Goal: Find contact information: Find phone

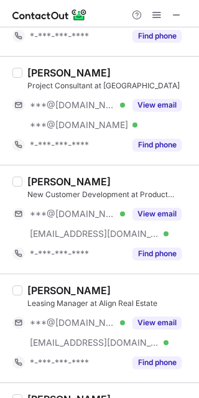
scroll to position [2042, 0]
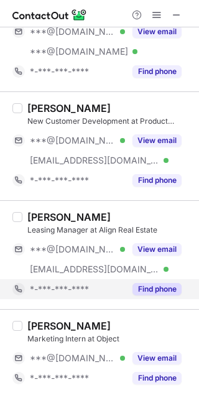
click at [135, 284] on button "Find phone" at bounding box center [156, 289] width 49 height 12
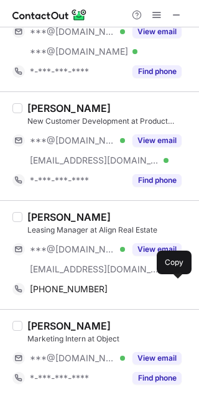
click at [135, 284] on div "[PHONE_NUMBER]" at bounding box center [106, 288] width 152 height 11
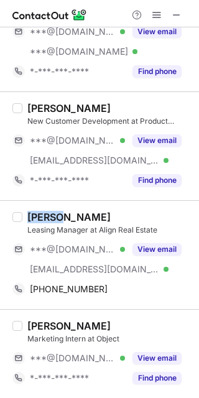
drag, startPoint x: 58, startPoint y: 214, endPoint x: 27, endPoint y: 216, distance: 30.5
click at [27, 216] on div "[PERSON_NAME]" at bounding box center [68, 217] width 83 height 12
copy div "Jordan"
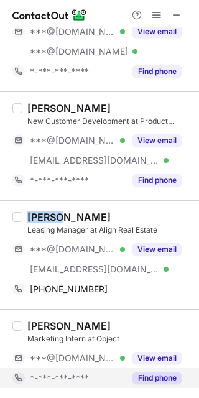
click at [147, 381] on button "Find phone" at bounding box center [156, 377] width 49 height 12
click at [149, 381] on div "*-***-***-****" at bounding box center [106, 377] width 152 height 11
click at [147, 381] on div "*-***-***-****" at bounding box center [106, 377] width 152 height 11
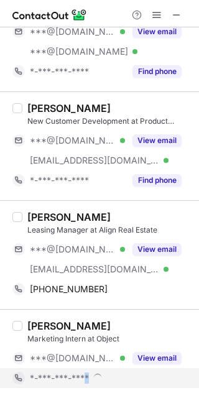
click at [147, 381] on div "*-***-***-****" at bounding box center [106, 377] width 152 height 11
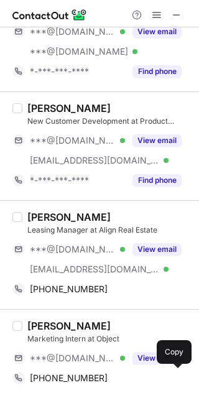
click at [147, 381] on div "[PHONE_NUMBER]" at bounding box center [106, 377] width 152 height 11
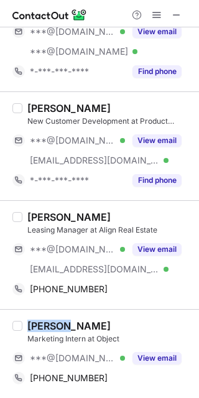
drag, startPoint x: 57, startPoint y: 325, endPoint x: 22, endPoint y: 324, distance: 34.2
click at [22, 324] on div "[PERSON_NAME] Marketing Intern at Object ***@[DOMAIN_NAME] Verified View email …" at bounding box center [106, 353] width 169 height 68
copy div "[PERSON_NAME]"
click at [155, 20] on span at bounding box center [157, 15] width 10 height 10
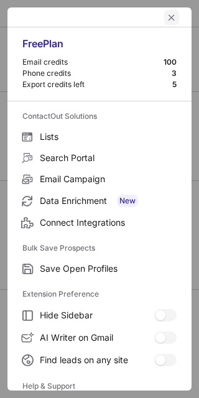
scroll to position [2151, 0]
click at [166, 16] on span "left-button" at bounding box center [171, 17] width 10 height 10
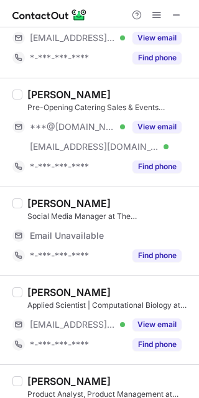
scroll to position [0, 0]
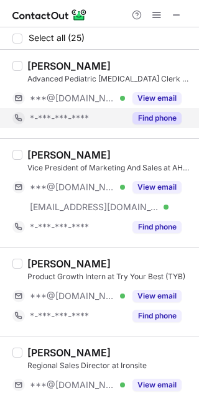
click at [155, 115] on button "Find phone" at bounding box center [156, 118] width 49 height 12
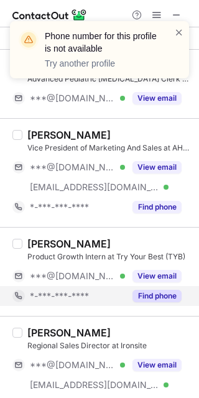
click at [149, 296] on button "Find phone" at bounding box center [156, 295] width 49 height 12
click at [149, 296] on div "*-***-***-****" at bounding box center [106, 295] width 152 height 11
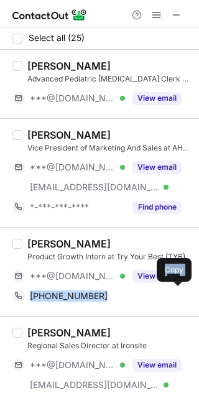
click at [149, 296] on div "[PHONE_NUMBER]" at bounding box center [106, 295] width 152 height 11
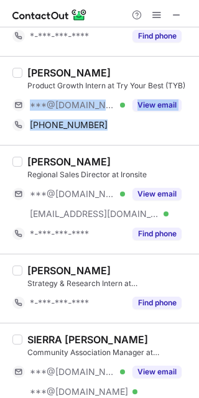
scroll to position [165, 0]
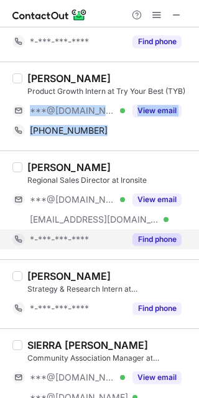
click at [160, 234] on button "Find phone" at bounding box center [156, 239] width 49 height 12
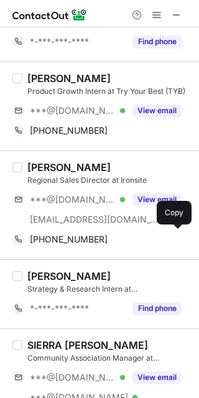
click at [160, 234] on div "[PHONE_NUMBER]" at bounding box center [106, 239] width 152 height 11
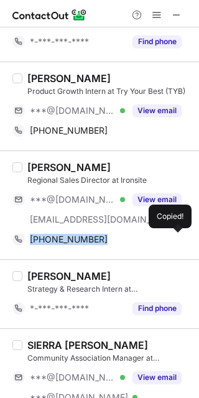
click at [160, 234] on div "[PHONE_NUMBER]" at bounding box center [106, 239] width 152 height 11
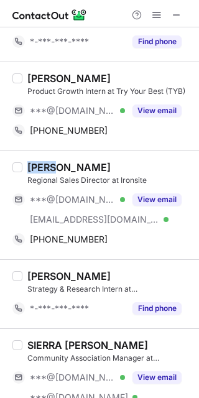
drag, startPoint x: 54, startPoint y: 167, endPoint x: 23, endPoint y: 162, distance: 31.5
click at [23, 162] on div "[PERSON_NAME] Regional Sales Director at Ironsite ***@[DOMAIN_NAME] Verified [E…" at bounding box center [106, 205] width 169 height 88
copy div "[PERSON_NAME]"
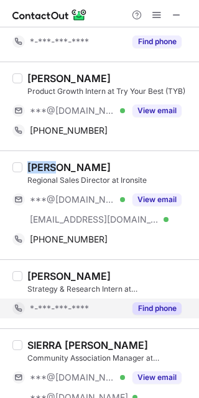
click at [157, 309] on button "Find phone" at bounding box center [156, 308] width 49 height 12
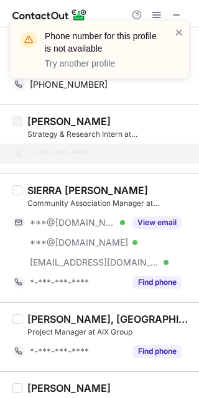
scroll to position [327, 0]
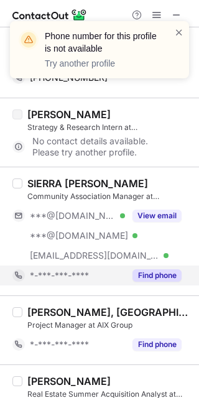
click at [157, 281] on div "Find phone" at bounding box center [153, 275] width 57 height 20
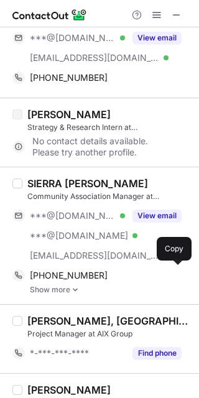
click at [157, 281] on div "[PHONE_NUMBER] Copy" at bounding box center [96, 275] width 169 height 20
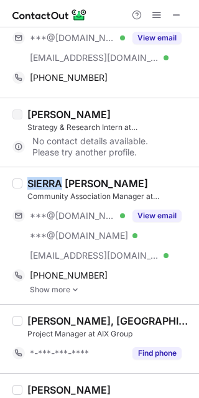
drag, startPoint x: 61, startPoint y: 182, endPoint x: 26, endPoint y: 180, distance: 34.9
click at [26, 180] on div "SIERRA [PERSON_NAME] Community Association Manager at Personalized Property Man…" at bounding box center [106, 235] width 169 height 117
copy div "SIERRA"
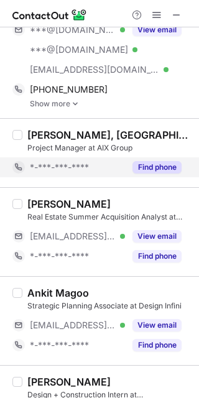
scroll to position [515, 0]
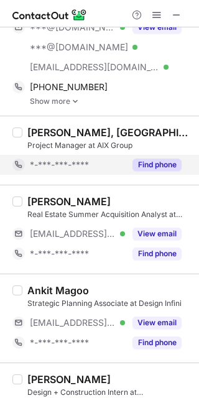
click at [142, 158] on button "Find phone" at bounding box center [156, 164] width 49 height 12
click at [142, 159] on div "*-***-***-****" at bounding box center [106, 164] width 152 height 11
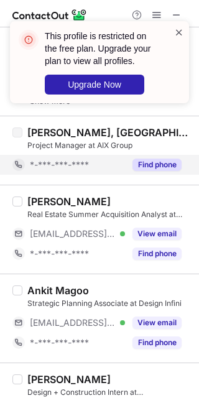
click at [181, 35] on span at bounding box center [179, 32] width 10 height 12
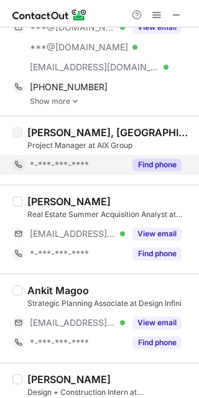
click at [159, 18] on div "This profile is restricted on the free plan. Upgrade your plan to view all prof…" at bounding box center [99, 21] width 199 height 25
click at [159, 18] on span at bounding box center [157, 15] width 10 height 10
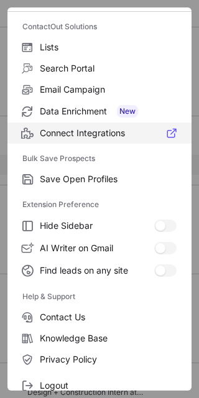
scroll to position [120, 0]
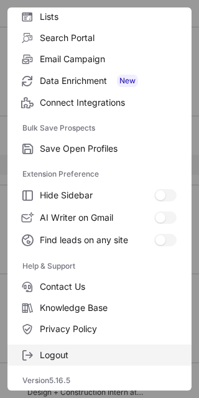
click at [71, 347] on label "Logout" at bounding box center [99, 354] width 184 height 21
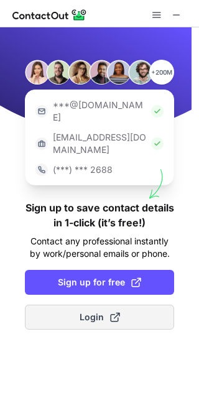
click at [89, 311] on span "Login" at bounding box center [100, 317] width 40 height 12
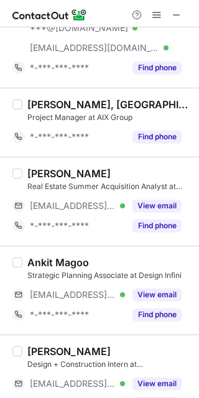
scroll to position [547, 0]
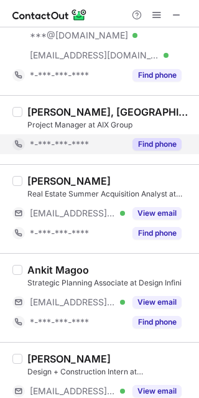
click at [152, 145] on button "Find phone" at bounding box center [156, 144] width 49 height 12
click at [152, 145] on div "*-***-***-****" at bounding box center [106, 144] width 152 height 11
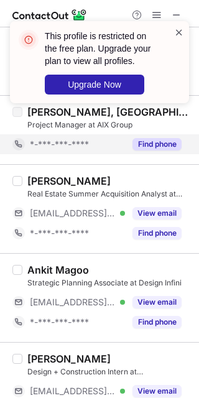
click at [179, 33] on span at bounding box center [179, 32] width 10 height 12
